Goal: Transaction & Acquisition: Subscribe to service/newsletter

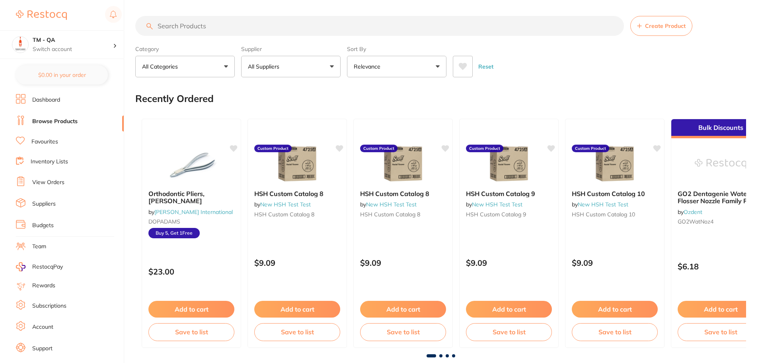
click at [48, 303] on link "Subscriptions" at bounding box center [49, 306] width 34 height 8
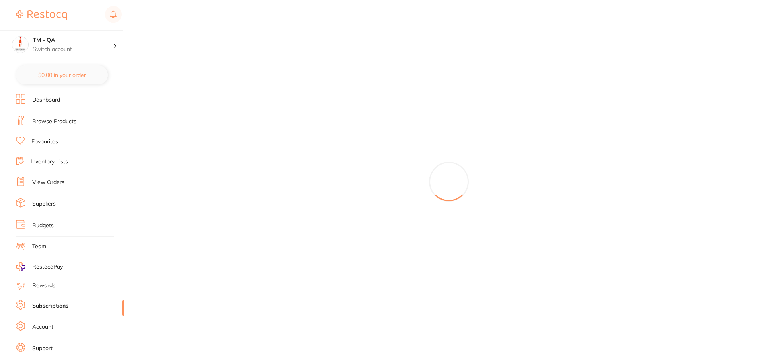
click at [49, 308] on link "Subscriptions" at bounding box center [50, 306] width 36 height 8
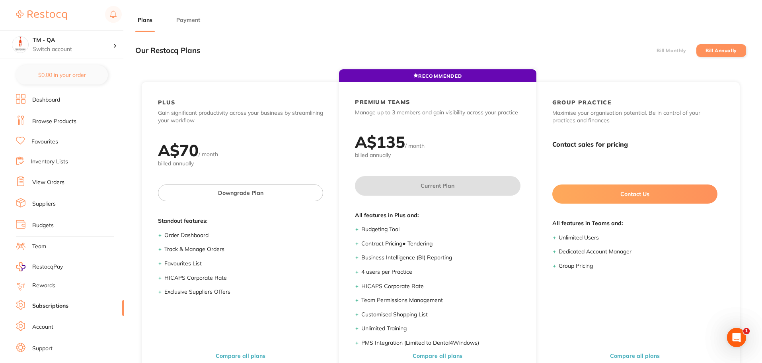
click at [678, 50] on label "Bill Monthly" at bounding box center [671, 51] width 29 height 6
click at [657, 51] on input "Bill Monthly" at bounding box center [657, 51] width 0 height 0
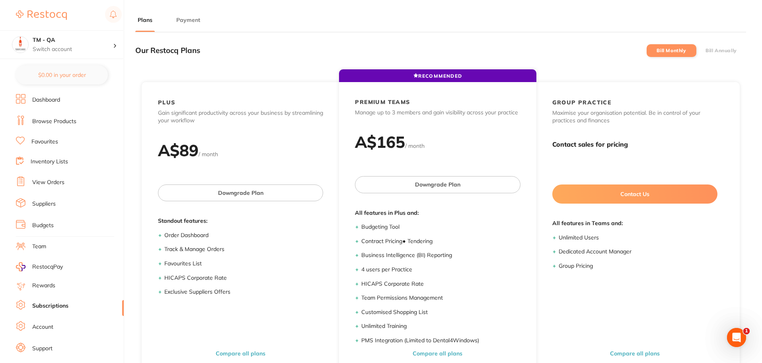
click at [709, 49] on label "Bill Annually" at bounding box center [721, 51] width 31 height 6
click at [706, 51] on input "Bill Annually" at bounding box center [706, 51] width 0 height 0
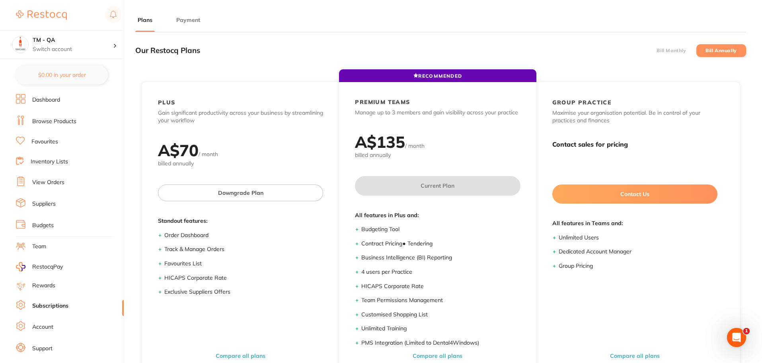
click at [677, 48] on label "Bill Monthly" at bounding box center [671, 51] width 29 height 6
click at [657, 51] on input "Bill Monthly" at bounding box center [657, 51] width 0 height 0
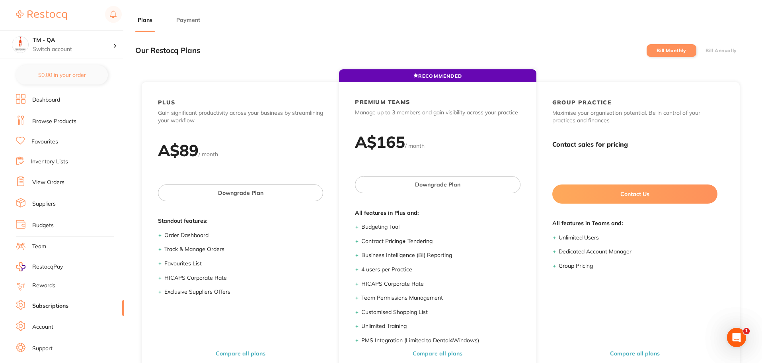
click at [708, 43] on div "Our Restocq Plans Bill Monthly Bill Annually" at bounding box center [440, 50] width 611 height 23
click at [708, 49] on label "Bill Annually" at bounding box center [721, 51] width 31 height 6
click at [706, 51] on input "Bill Annually" at bounding box center [706, 51] width 0 height 0
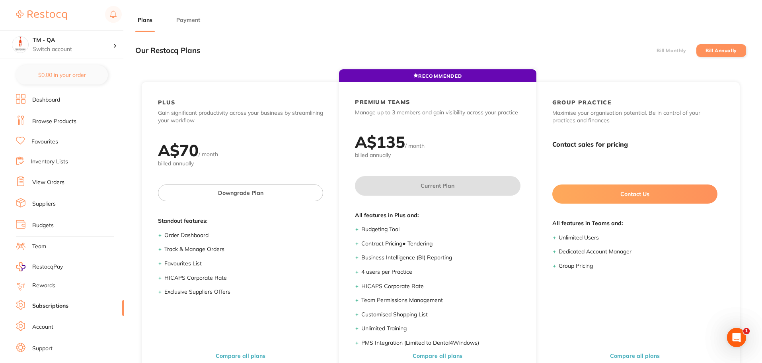
click at [678, 53] on label "Bill Monthly" at bounding box center [671, 51] width 29 height 6
click at [657, 51] on input "Bill Monthly" at bounding box center [657, 51] width 0 height 0
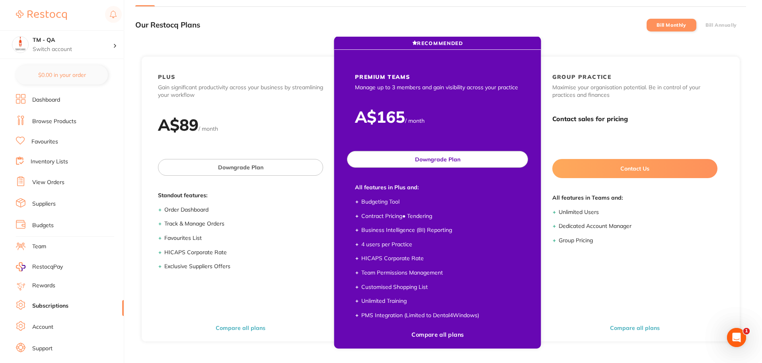
scroll to position [40, 0]
